Goal: Information Seeking & Learning: Learn about a topic

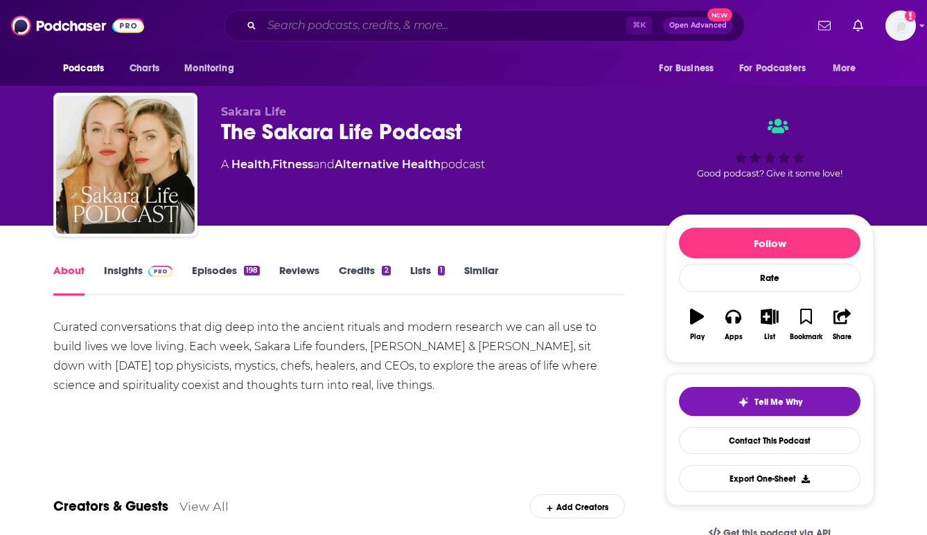
click at [353, 17] on input "Search podcasts, credits, & more..." at bounding box center [444, 26] width 364 height 22
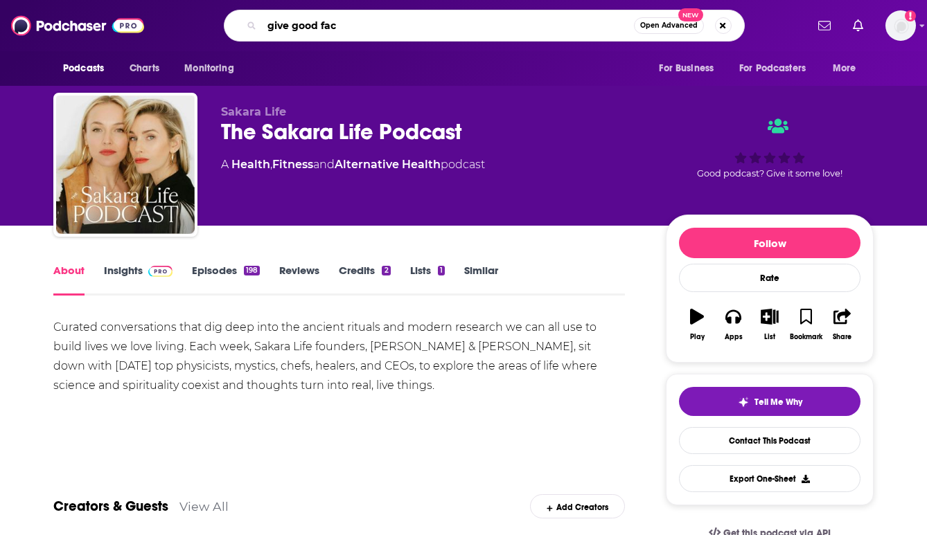
type input "give good face"
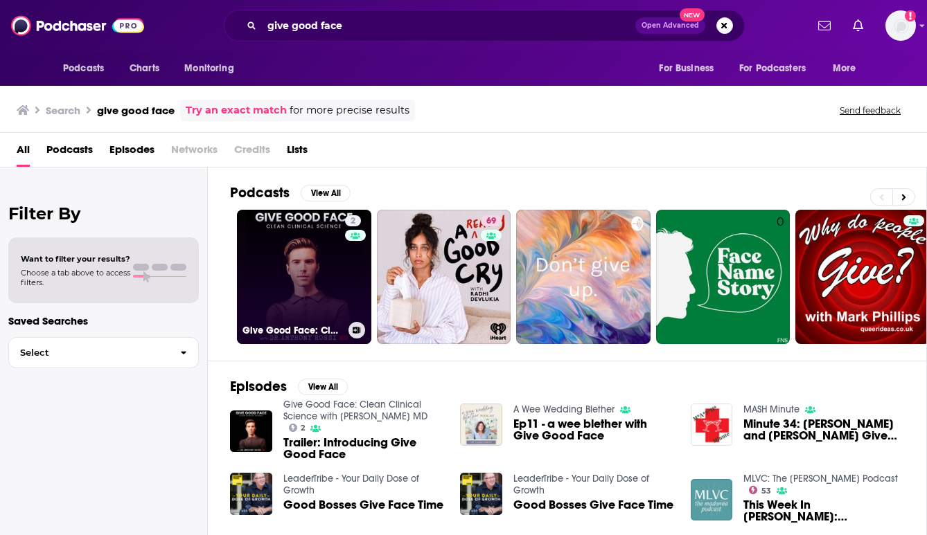
click at [301, 299] on link "2 Give Good Face: Clean Clinical Science with [PERSON_NAME] MD" at bounding box center [304, 277] width 134 height 134
